Goal: Task Accomplishment & Management: Complete application form

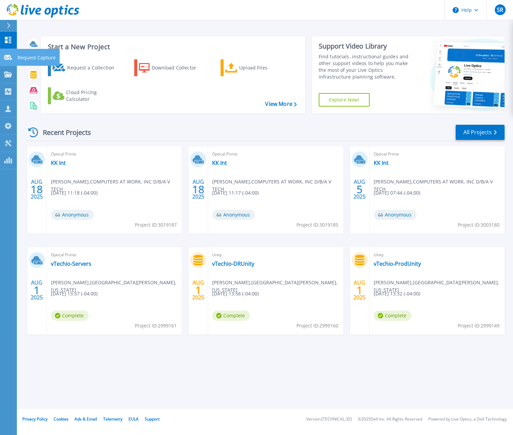
click at [9, 57] on icon at bounding box center [8, 57] width 8 height 5
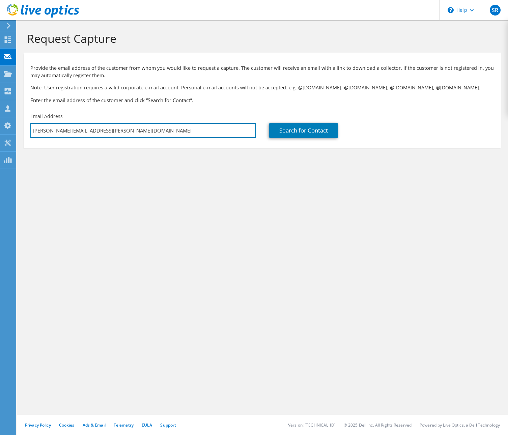
drag, startPoint x: 109, startPoint y: 133, endPoint x: 29, endPoint y: 130, distance: 80.0
click at [29, 130] on div "Email Address shawn.ruhl@vtechio.com" at bounding box center [143, 126] width 239 height 32
paste input "gbanores@ut.edu"
type input "gbanores@ut.edu"
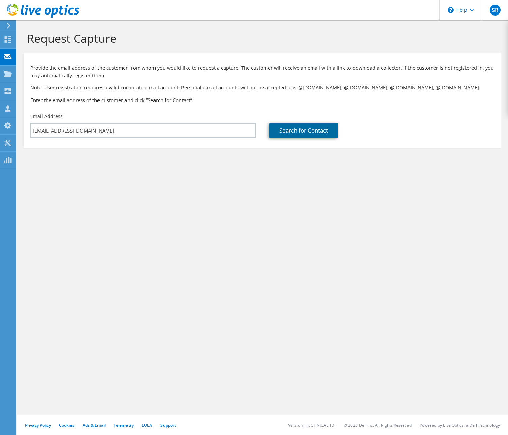
click at [293, 130] on link "Search for Contact" at bounding box center [303, 130] width 69 height 15
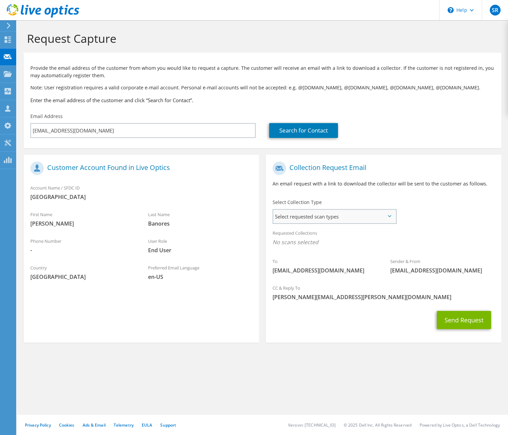
click at [354, 213] on span "Select requested scan types" at bounding box center [334, 216] width 122 height 13
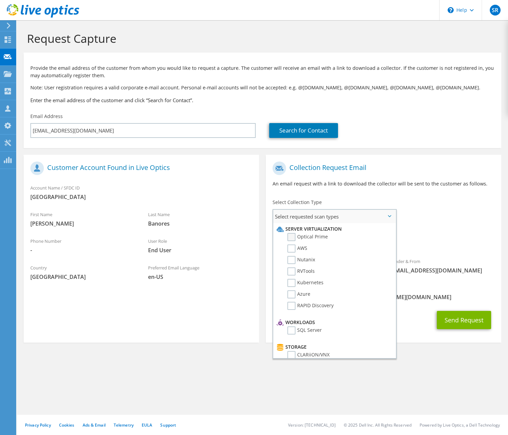
click at [295, 239] on label "Optical Prime" at bounding box center [307, 237] width 40 height 8
click at [0, 0] on input "Optical Prime" at bounding box center [0, 0] width 0 height 0
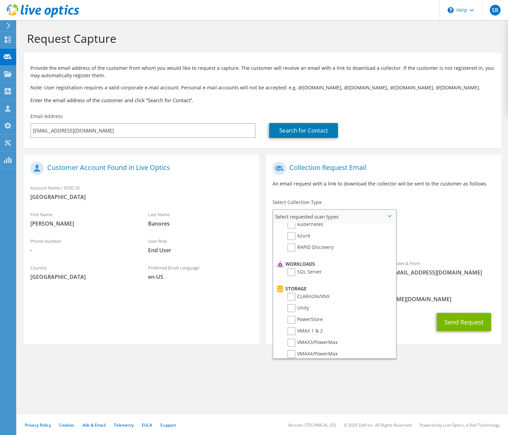
scroll to position [85, 0]
click at [291, 243] on label "SQL Server" at bounding box center [304, 246] width 34 height 8
click at [0, 0] on input "SQL Server" at bounding box center [0, 0] width 0 height 0
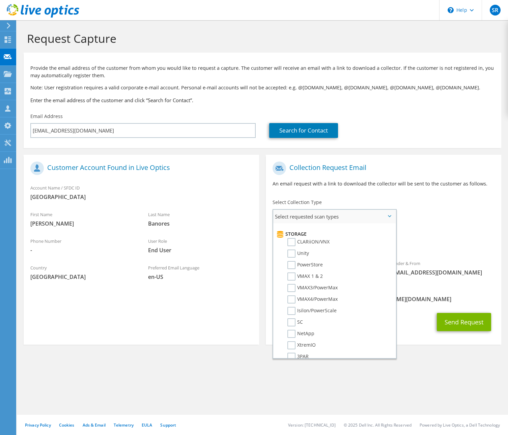
scroll to position [114, 0]
click at [292, 252] on label "Unity" at bounding box center [298, 252] width 22 height 8
click at [0, 0] on input "Unity" at bounding box center [0, 0] width 0 height 0
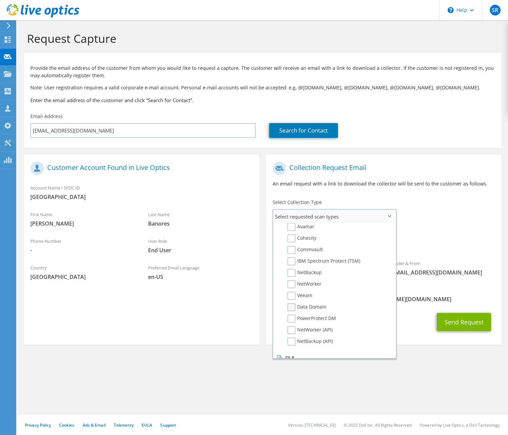
click at [293, 308] on label "Data Domain" at bounding box center [306, 307] width 39 height 8
click at [0, 0] on input "Data Domain" at bounding box center [0, 0] width 0 height 0
click at [419, 352] on section "Request Capture Provide the email address of the customer from whom you would l…" at bounding box center [262, 199] width 491 height 358
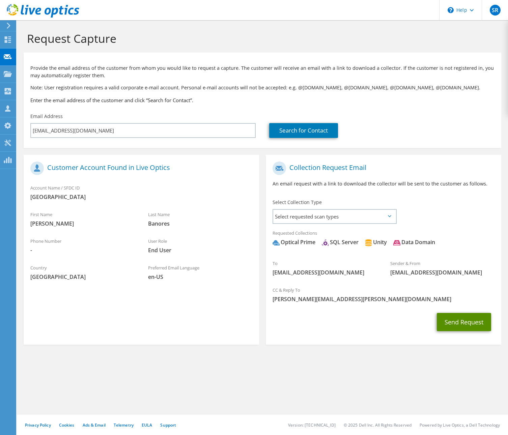
click at [456, 323] on button "Send Request" at bounding box center [464, 322] width 54 height 18
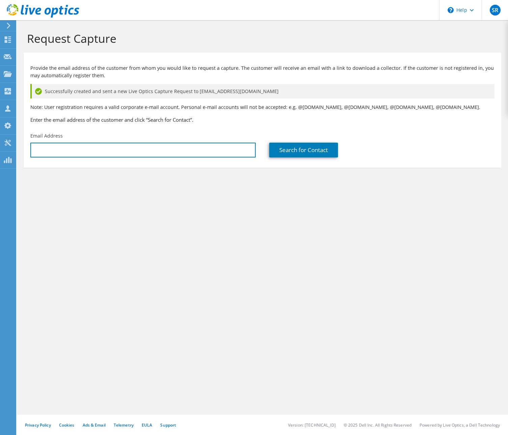
type input "[PERSON_NAME][EMAIL_ADDRESS][PERSON_NAME][DOMAIN_NAME]"
